Goal: Information Seeking & Learning: Learn about a topic

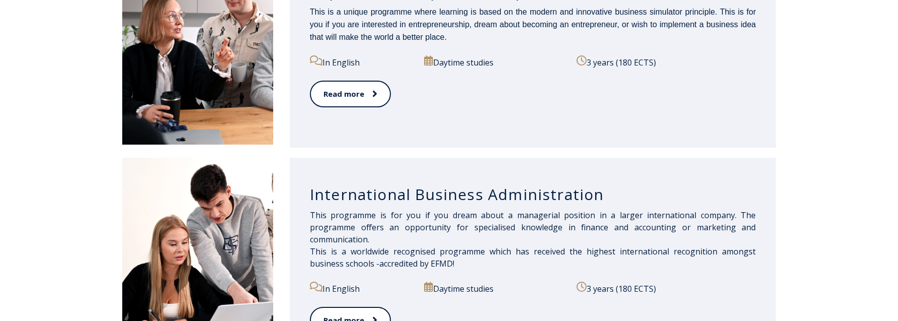
scroll to position [453, 0]
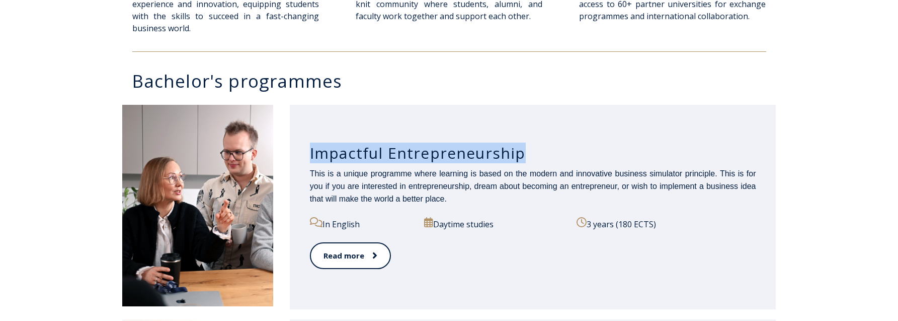
drag, startPoint x: 310, startPoint y: 152, endPoint x: 519, endPoint y: 149, distance: 209.9
click at [519, 149] on h3 "Impactful Entrepreneurship" at bounding box center [533, 152] width 446 height 19
copy h3 "Impactful Entrepreneurship"
click at [348, 254] on link "Read more" at bounding box center [350, 256] width 80 height 28
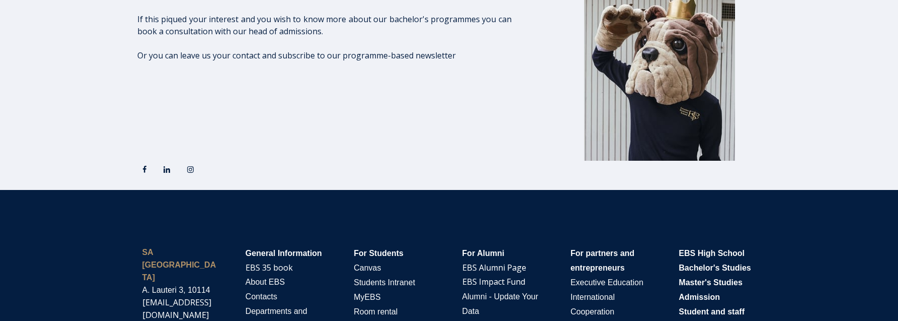
scroll to position [1807, 0]
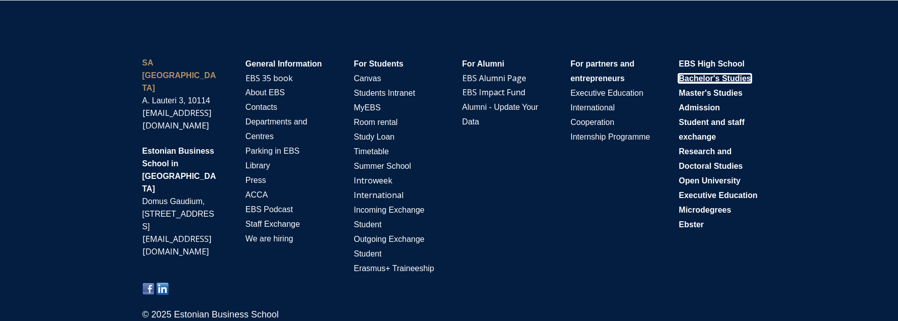
click at [705, 75] on span "Bachelor's Studies" at bounding box center [715, 78] width 72 height 9
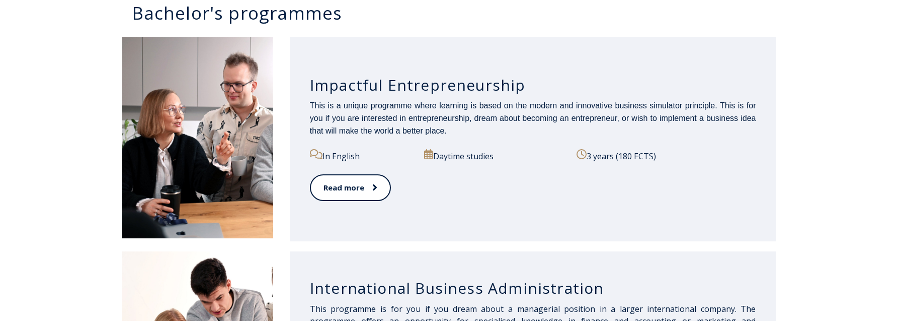
scroll to position [503, 0]
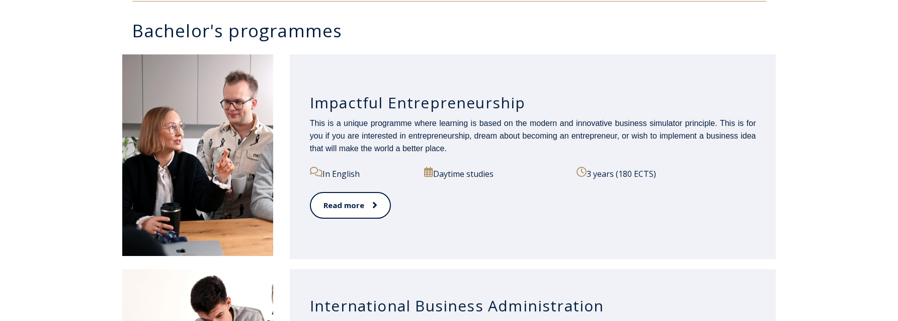
click at [600, 64] on div "Impactful Entrepreneurship This is a unique programme where learning is based o…" at bounding box center [533, 156] width 487 height 204
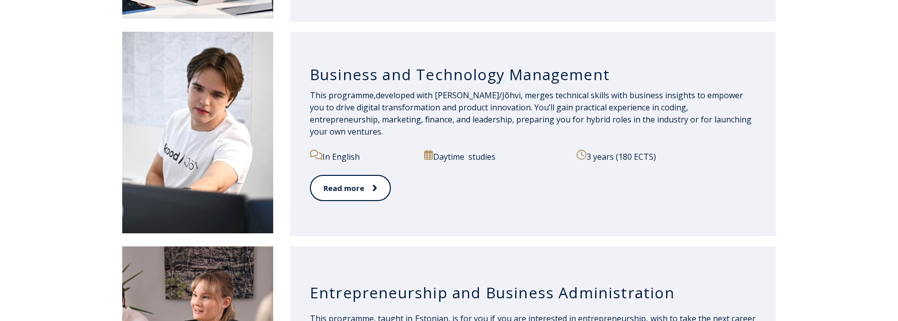
scroll to position [956, 0]
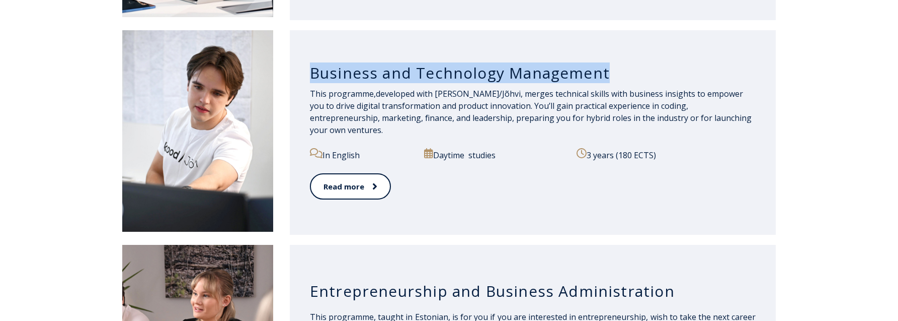
drag, startPoint x: 312, startPoint y: 78, endPoint x: 603, endPoint y: 78, distance: 291.9
click at [603, 78] on h3 "Business and Technology Management" at bounding box center [533, 72] width 446 height 19
copy h3 "Business and Technology Management"
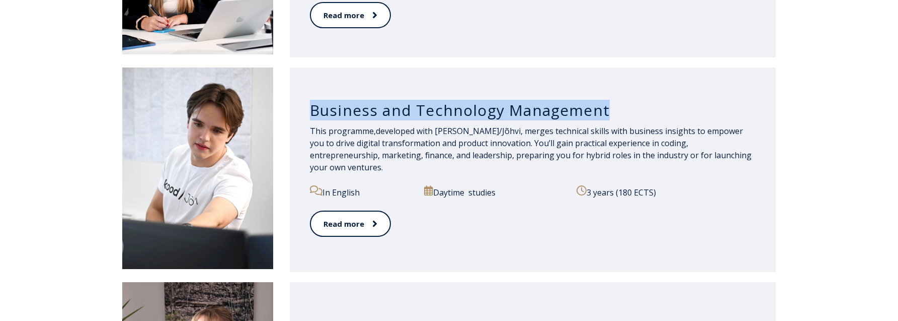
scroll to position [906, 0]
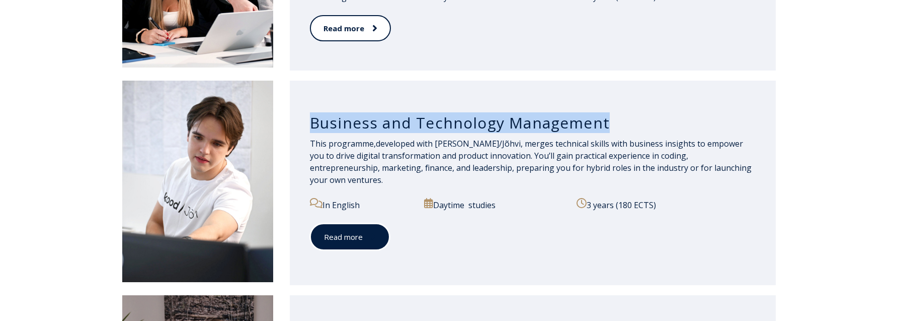
click at [362, 225] on link "Read more" at bounding box center [350, 237] width 80 height 28
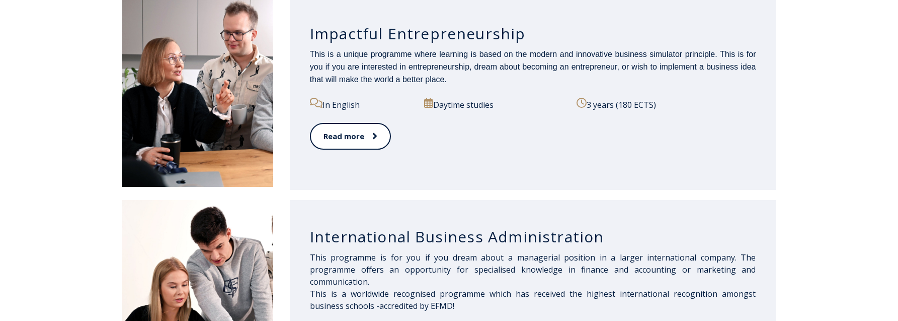
scroll to position [551, 0]
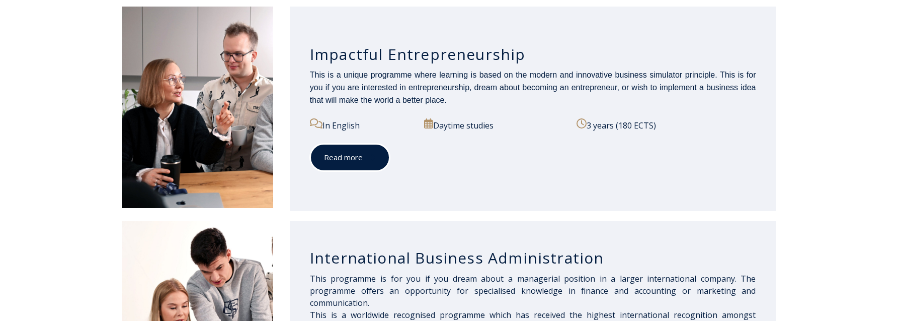
click at [363, 157] on span at bounding box center [369, 157] width 13 height 10
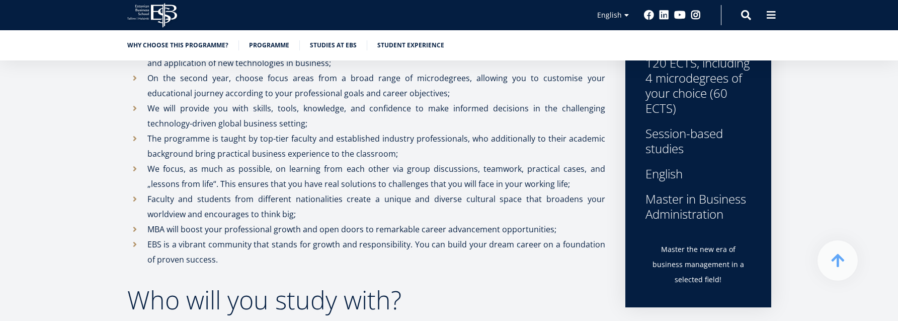
scroll to position [252, 0]
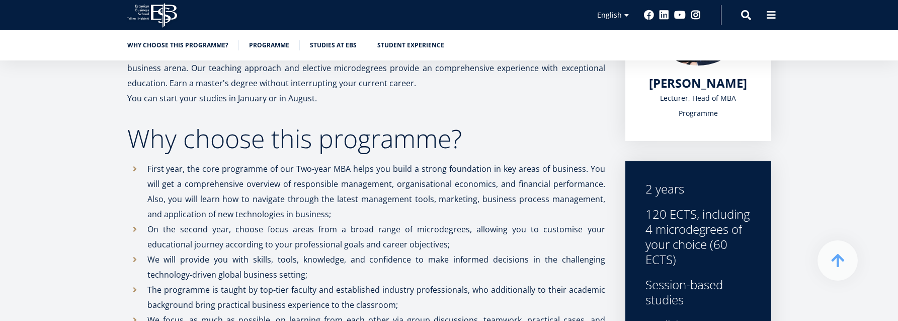
click at [333, 46] on link "Studies at EBS" at bounding box center [333, 44] width 47 height 10
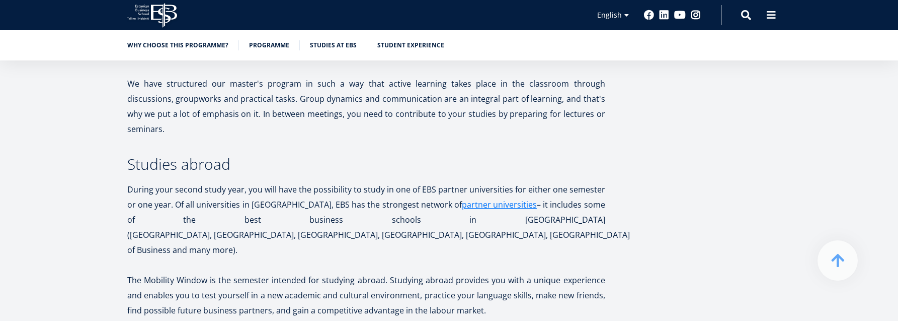
scroll to position [1883, 0]
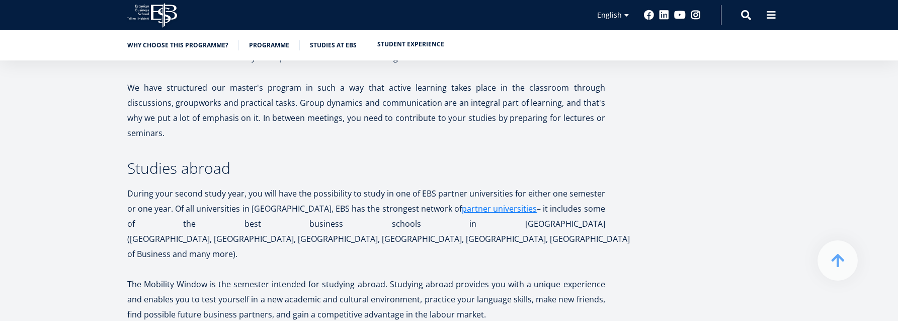
click at [411, 45] on link "Student experience" at bounding box center [410, 44] width 67 height 10
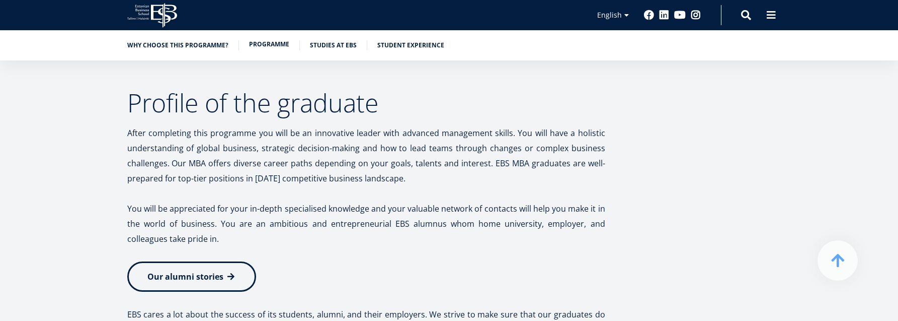
click at [269, 47] on link "Programme" at bounding box center [269, 44] width 40 height 10
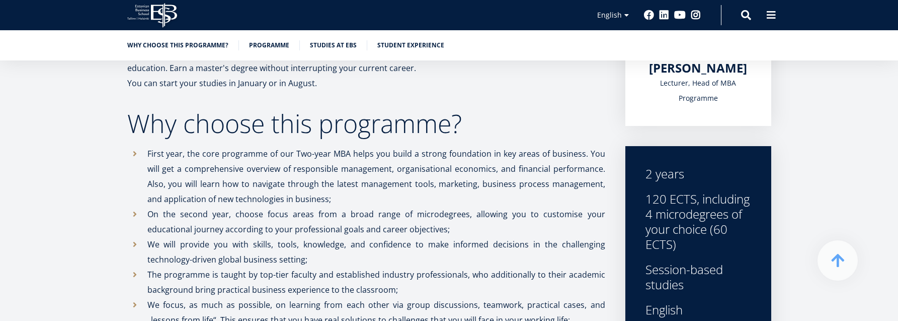
scroll to position [282, 0]
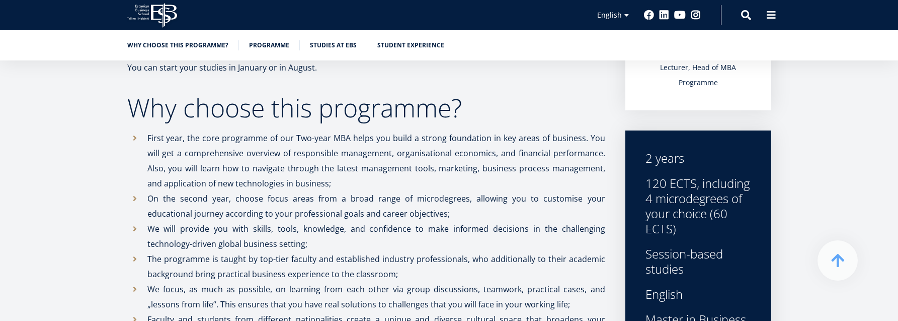
drag, startPoint x: 647, startPoint y: 183, endPoint x: 678, endPoint y: 226, distance: 53.7
click at [678, 226] on div "120 ECTS, including 4 microdegrees of your choice (60 ECTS)" at bounding box center [699, 206] width 106 height 60
copy div "120 ECTS, including 4 microdegrees of your choice (60 ECTS)"
